Goal: Find specific page/section: Find specific page/section

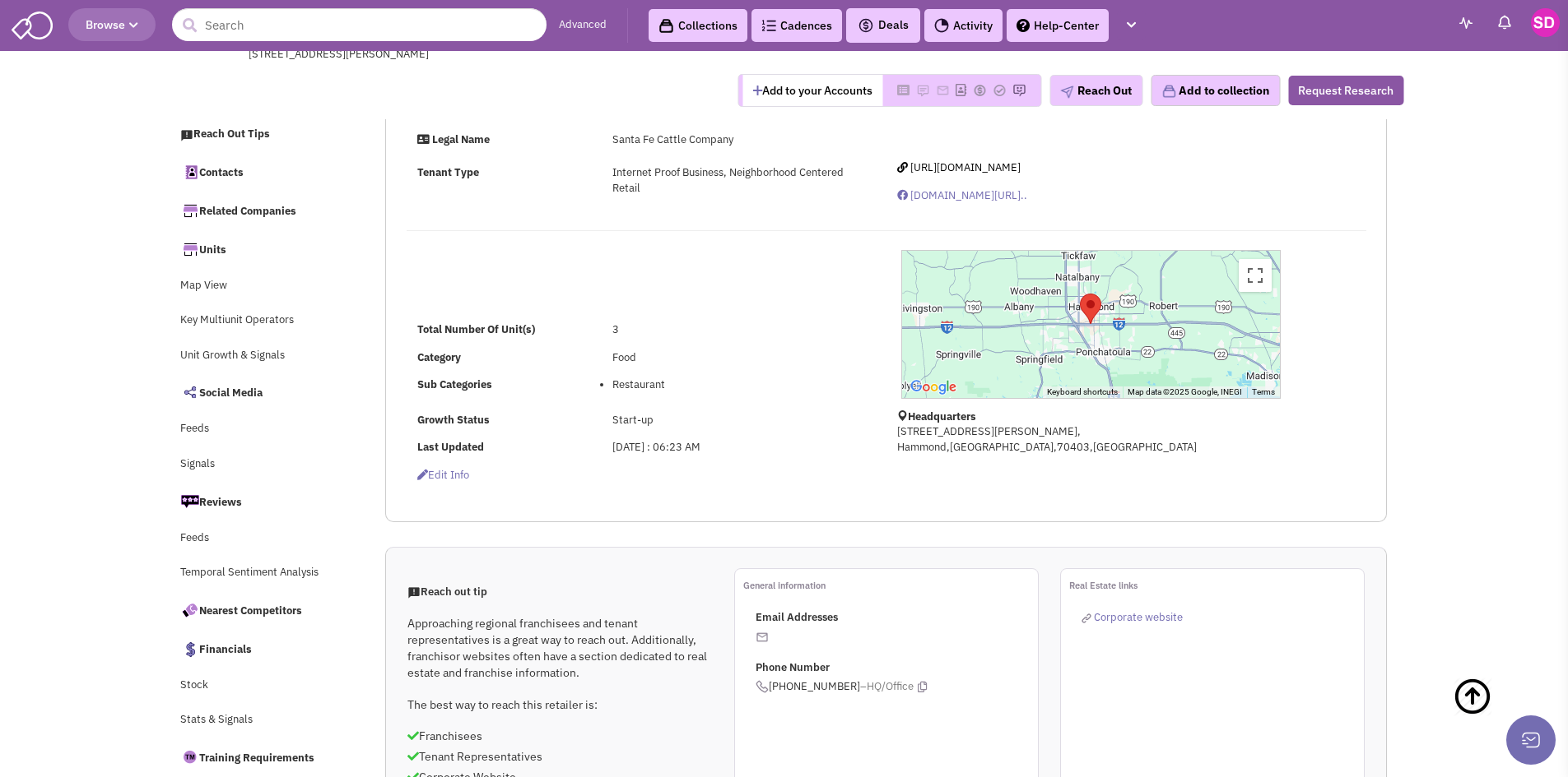
select select
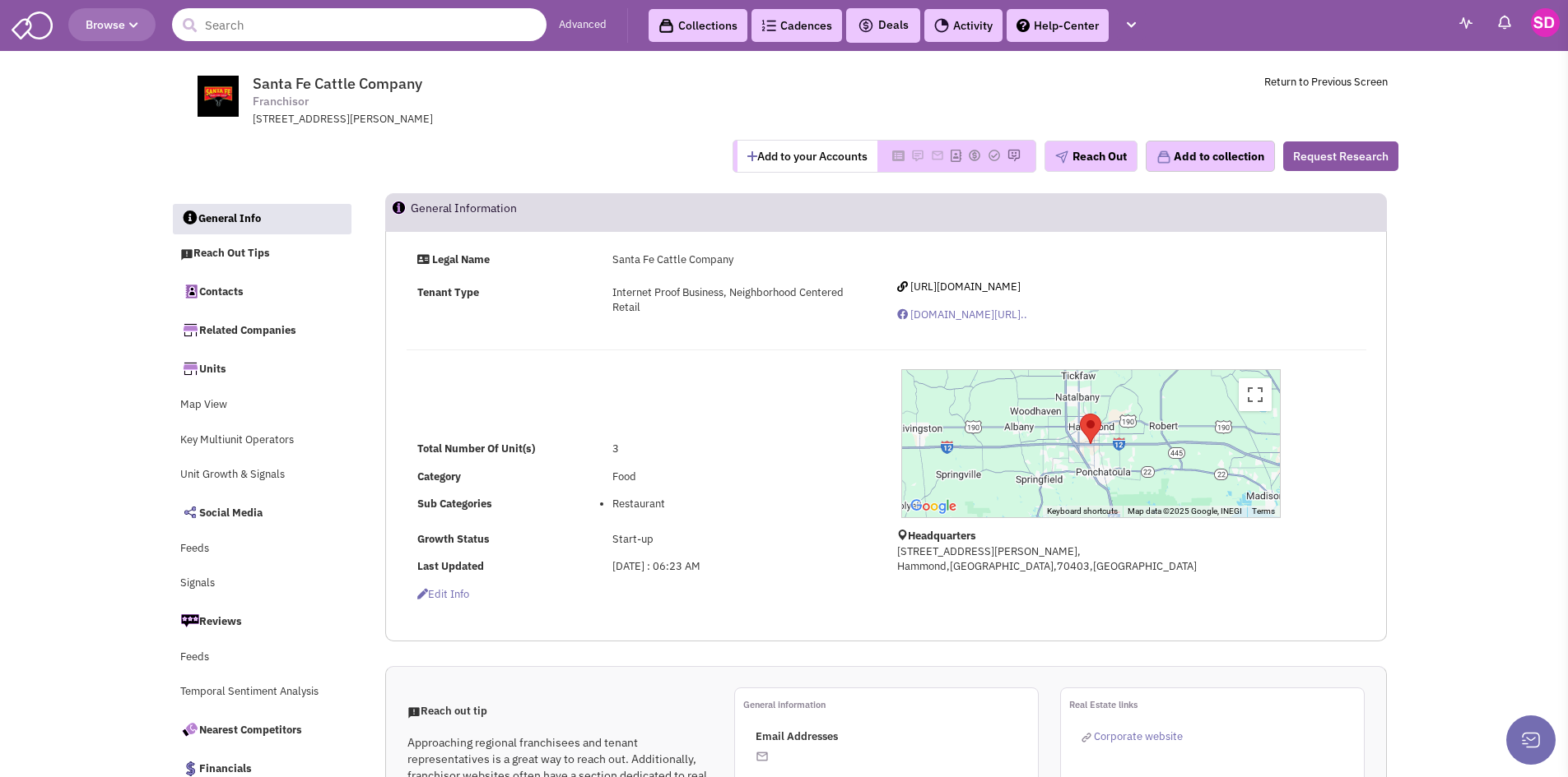
click at [266, 29] on input "text" at bounding box center [359, 24] width 375 height 33
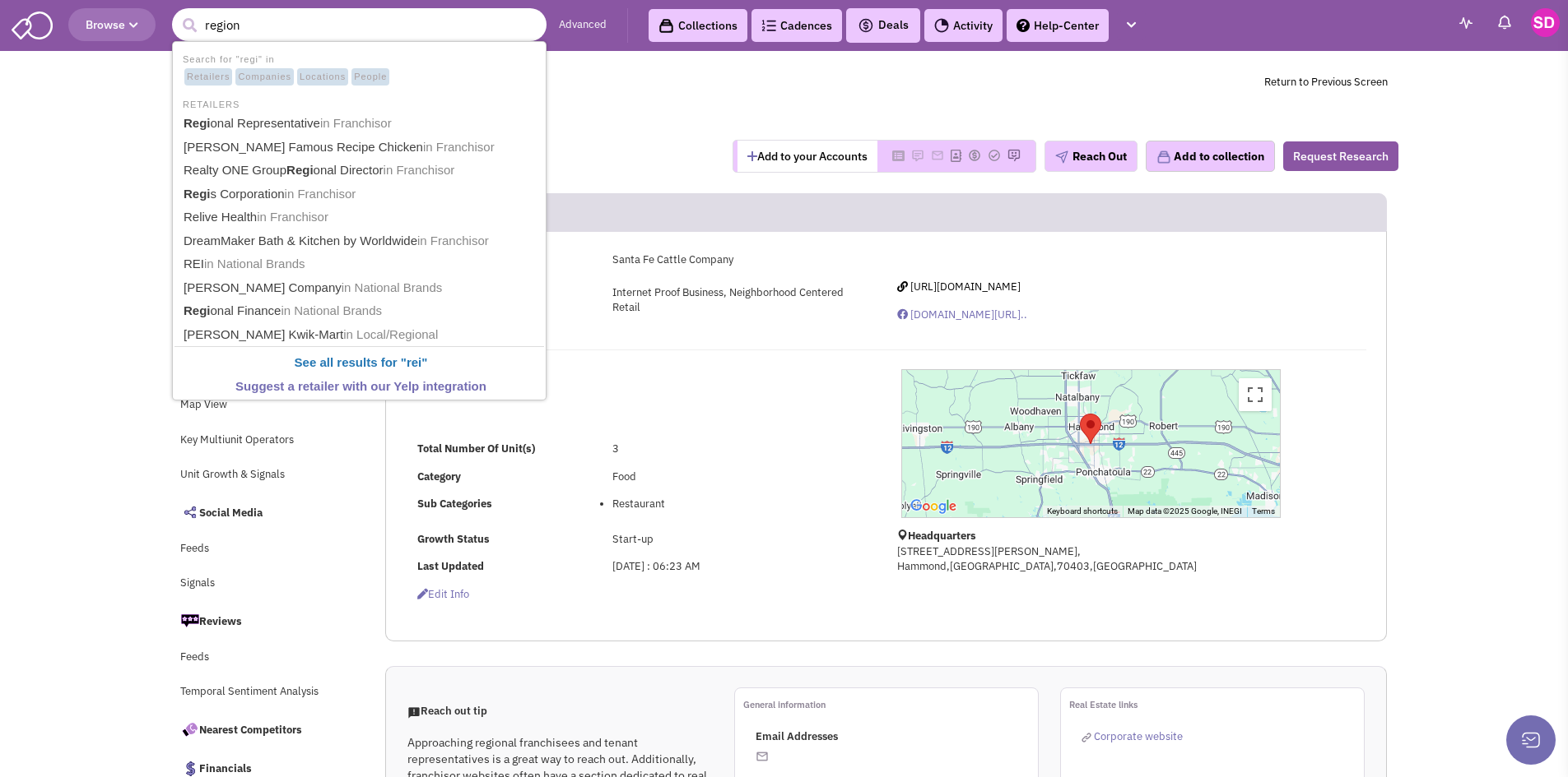
type input "regions"
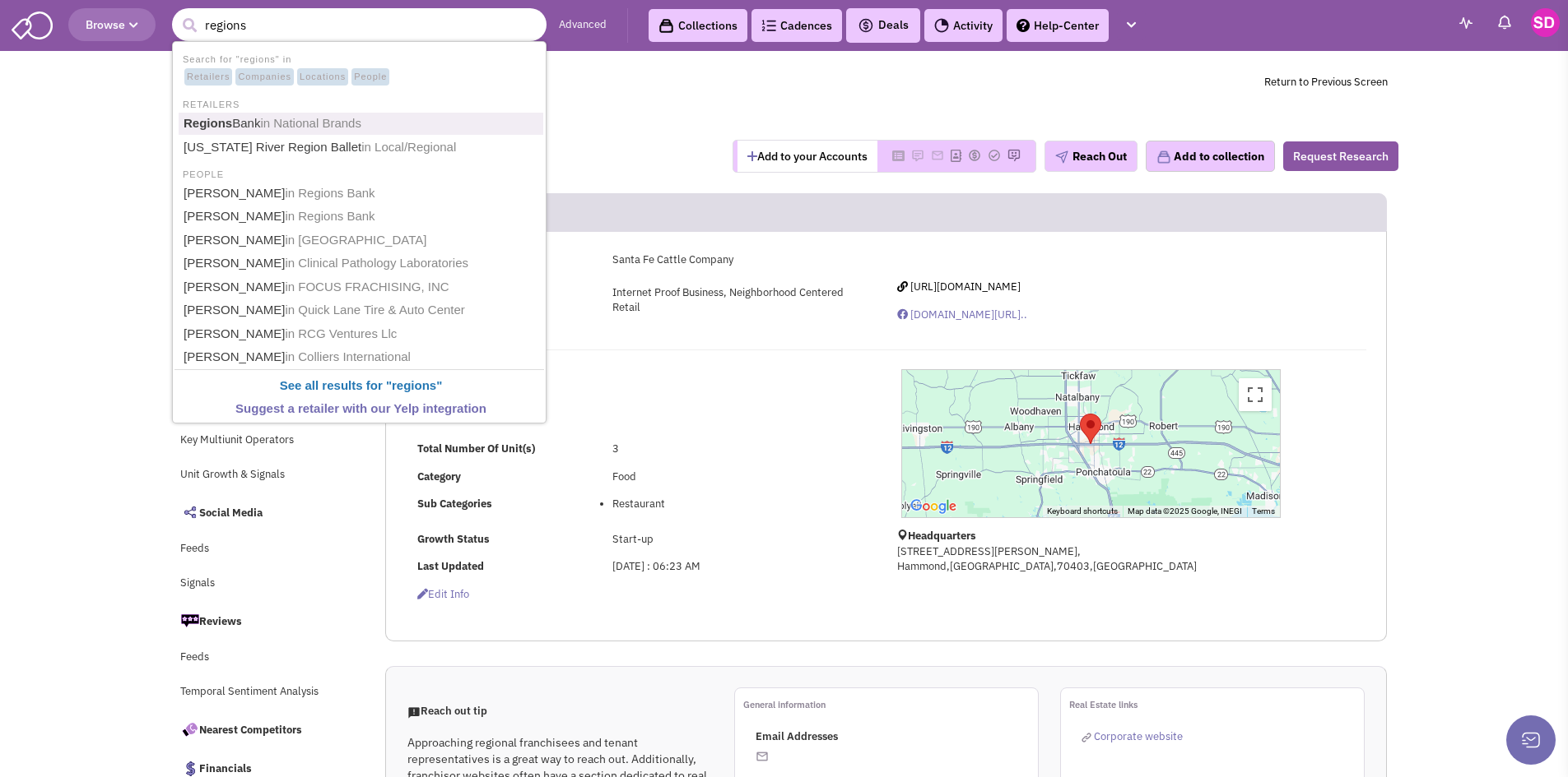
click at [309, 133] on link "Regions Bank in National Brands" at bounding box center [361, 124] width 364 height 22
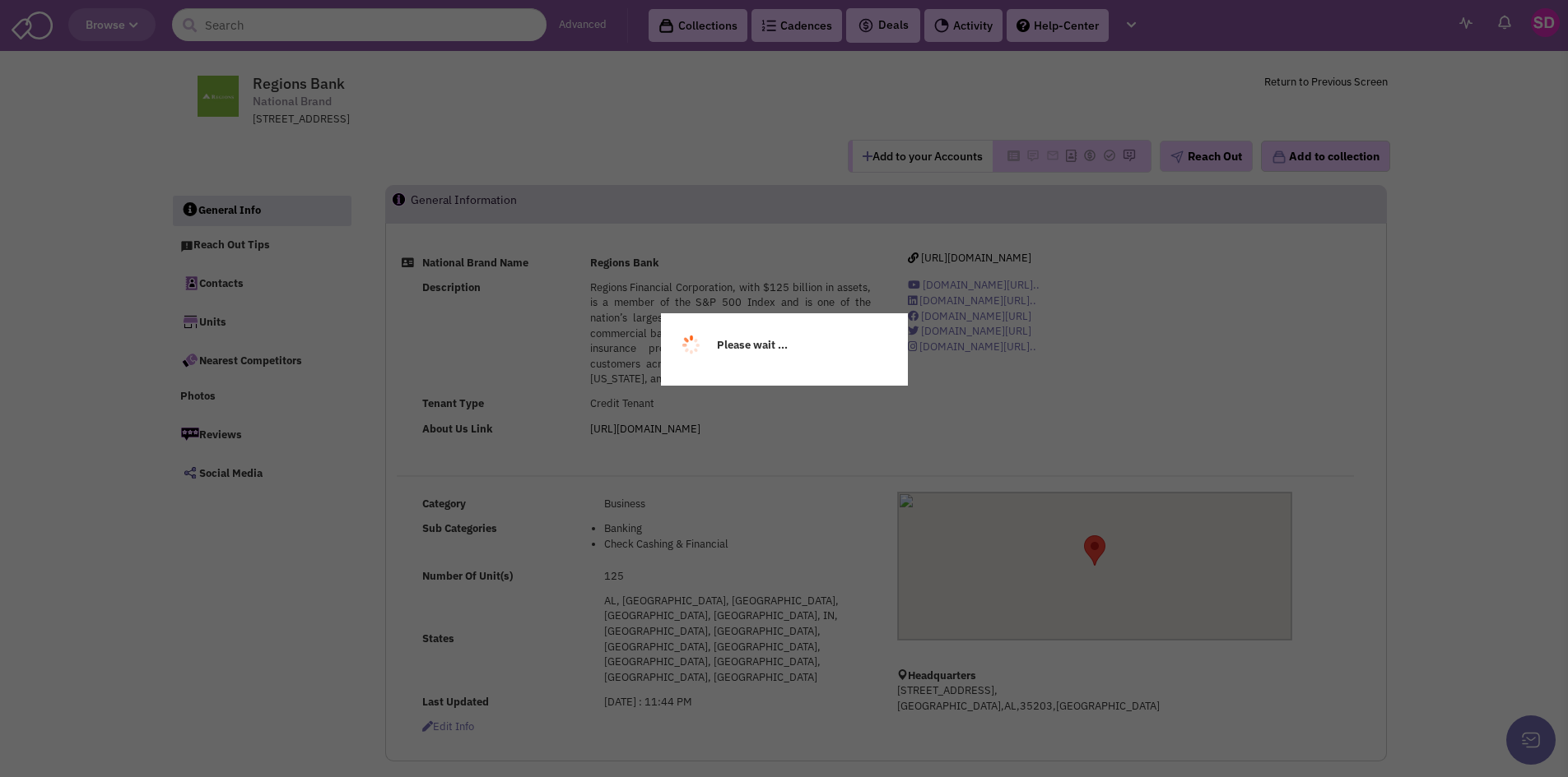
select select
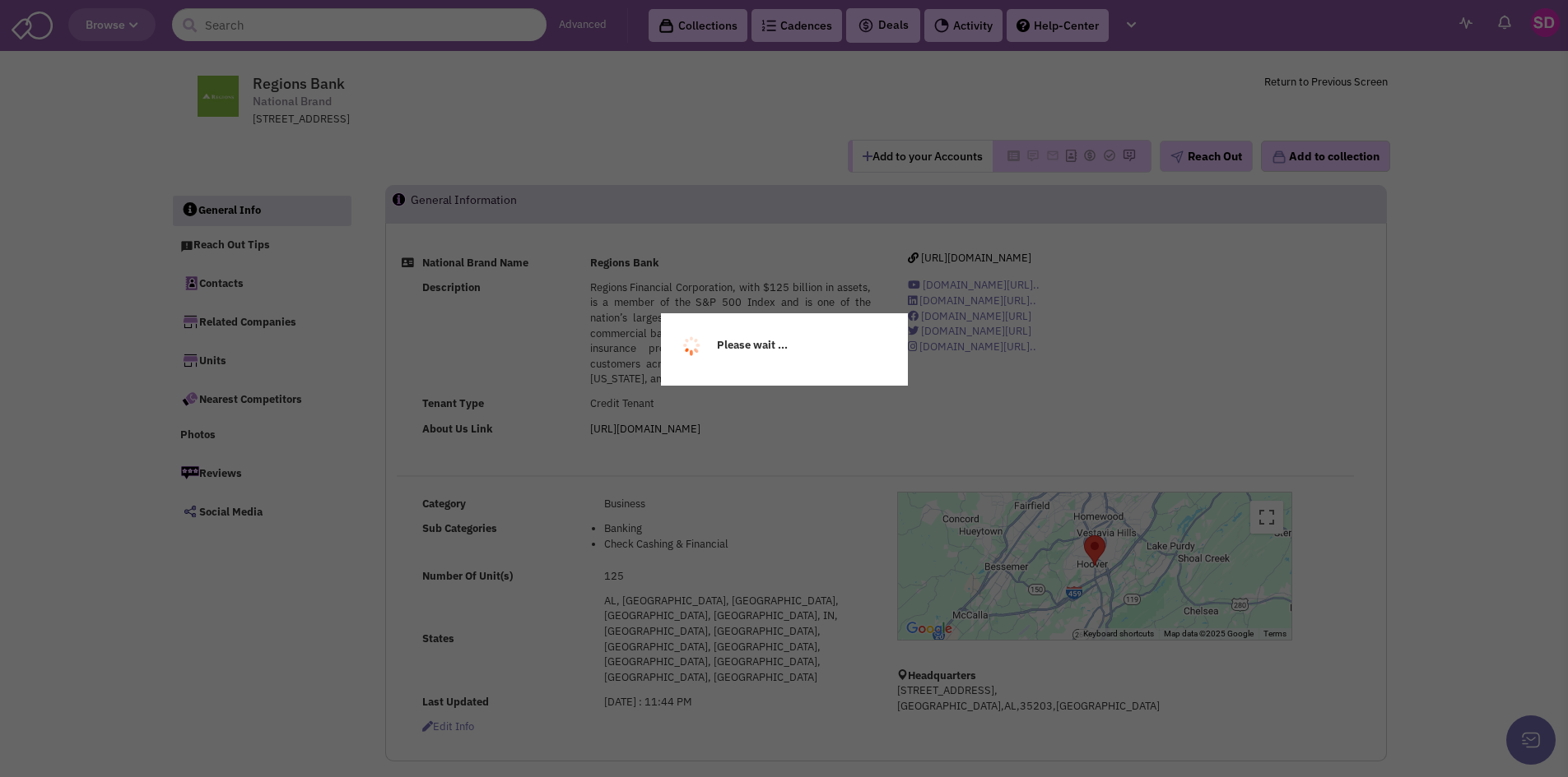
select select
